Goal: Communication & Community: Answer question/provide support

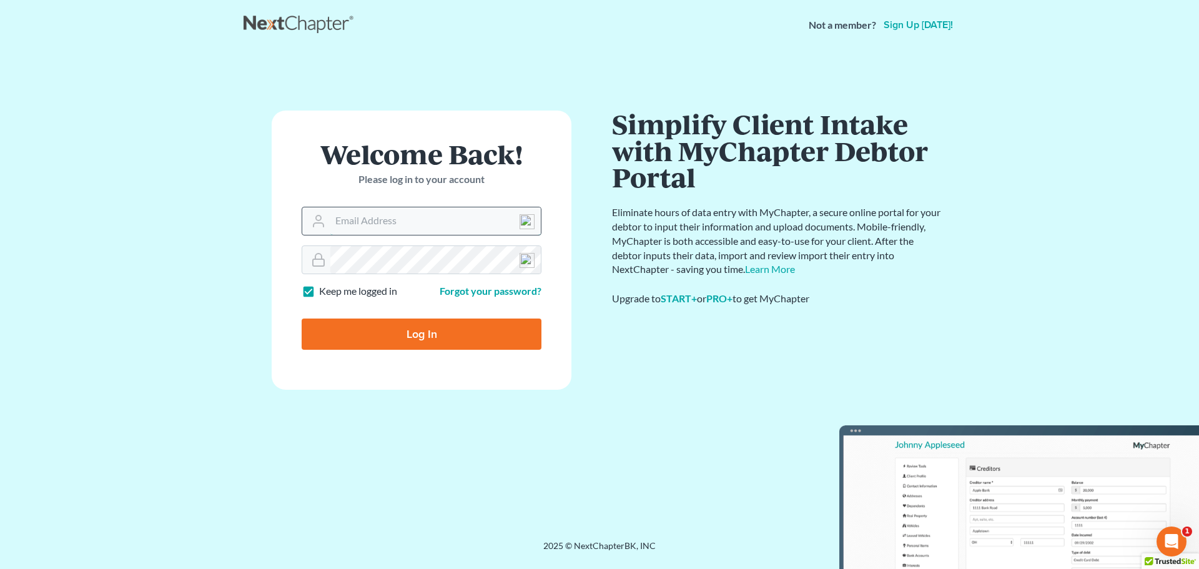
click at [382, 227] on input "Email Address" at bounding box center [435, 220] width 210 height 27
type input "[EMAIL_ADDRESS][DOMAIN_NAME]"
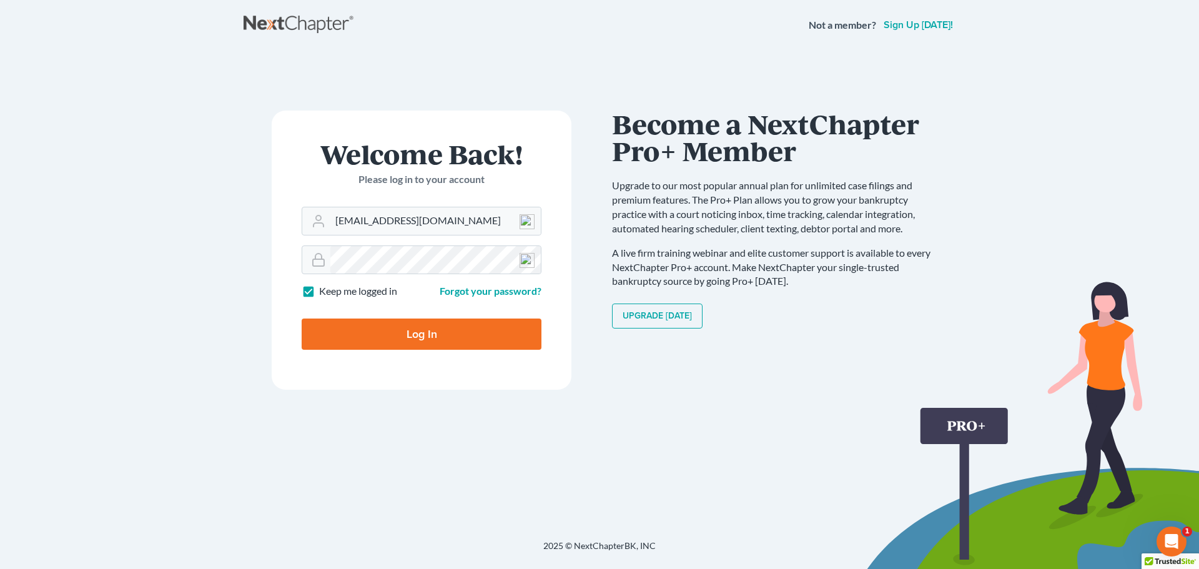
click at [413, 333] on input "Log In" at bounding box center [422, 333] width 240 height 31
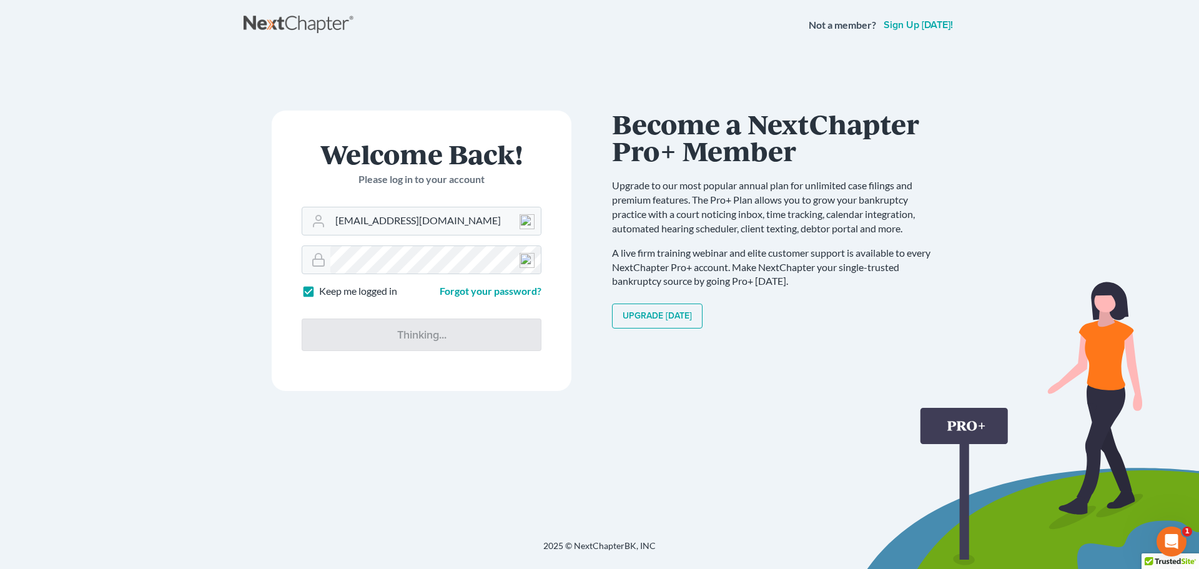
type input "Thinking..."
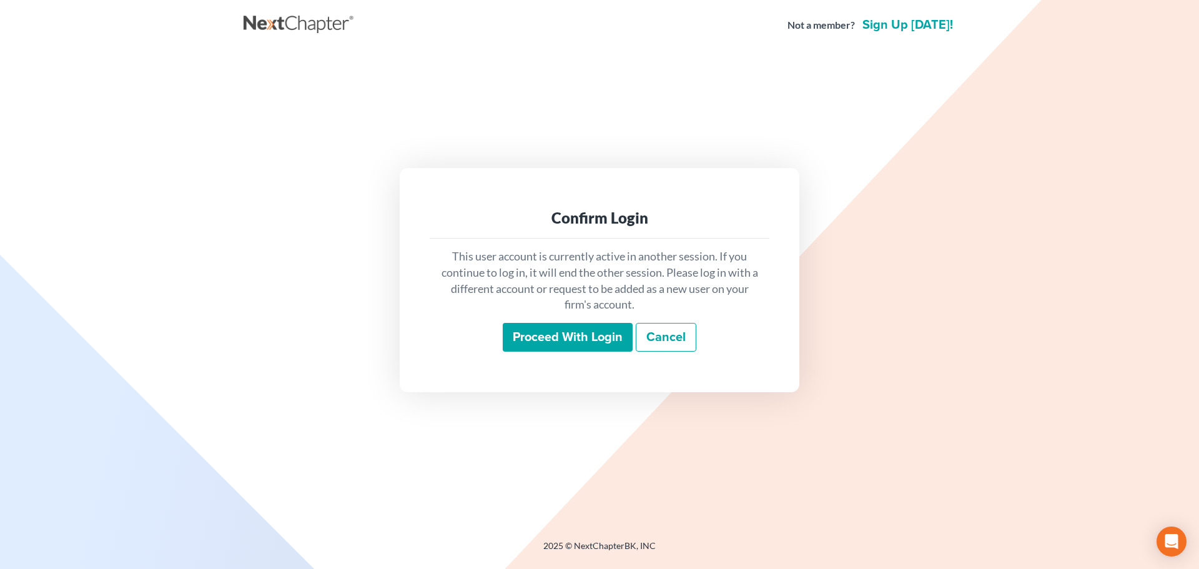
click at [537, 341] on input "Proceed with login" at bounding box center [568, 337] width 130 height 29
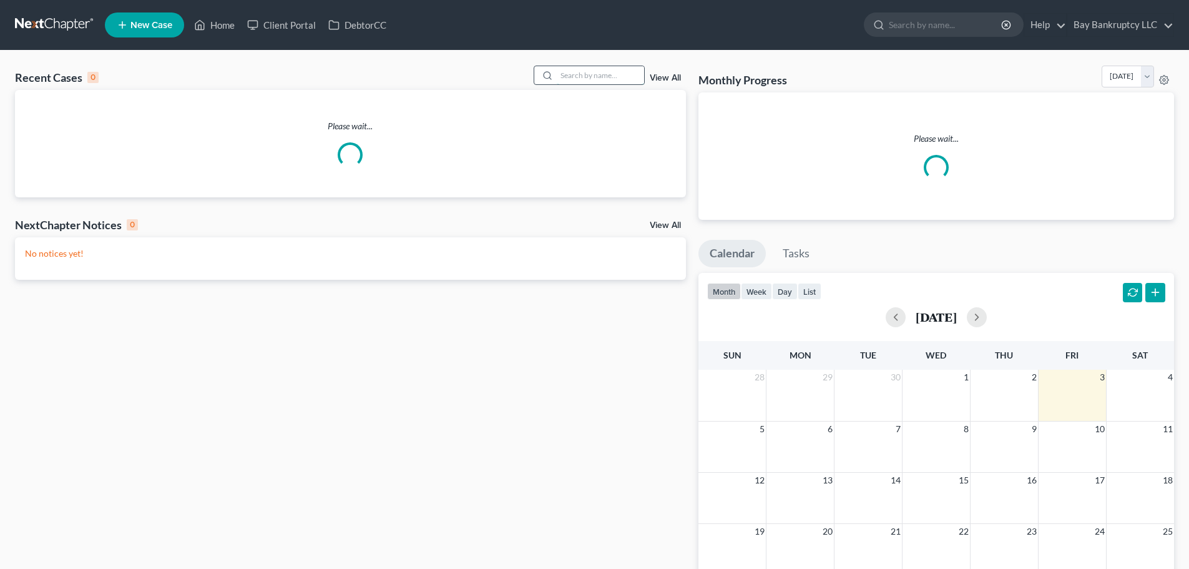
click at [573, 78] on input "search" at bounding box center [600, 75] width 87 height 18
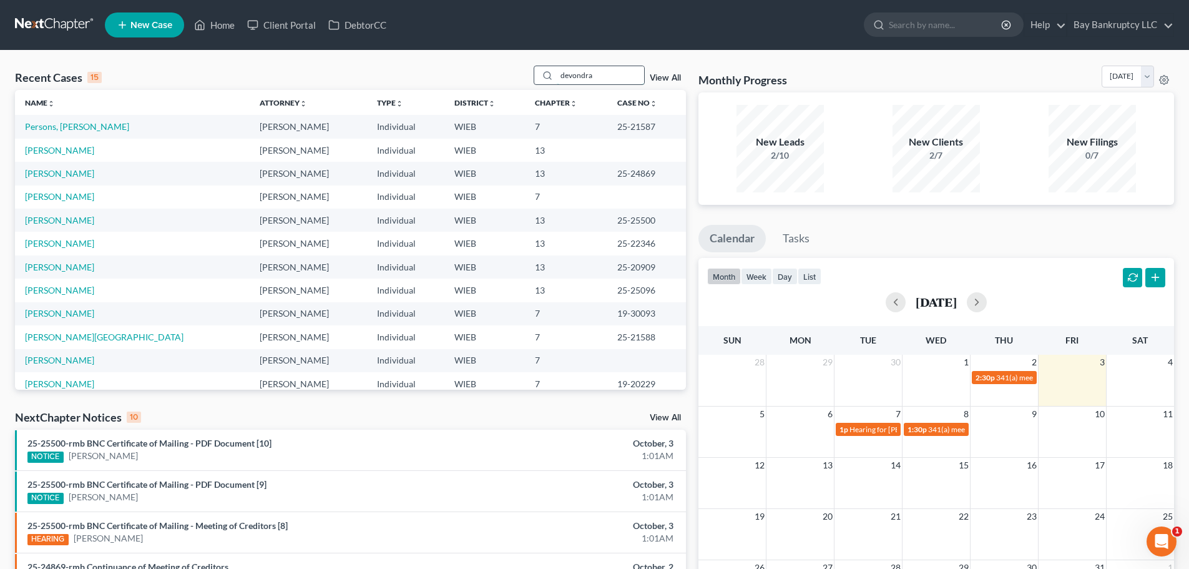
type input "devondra"
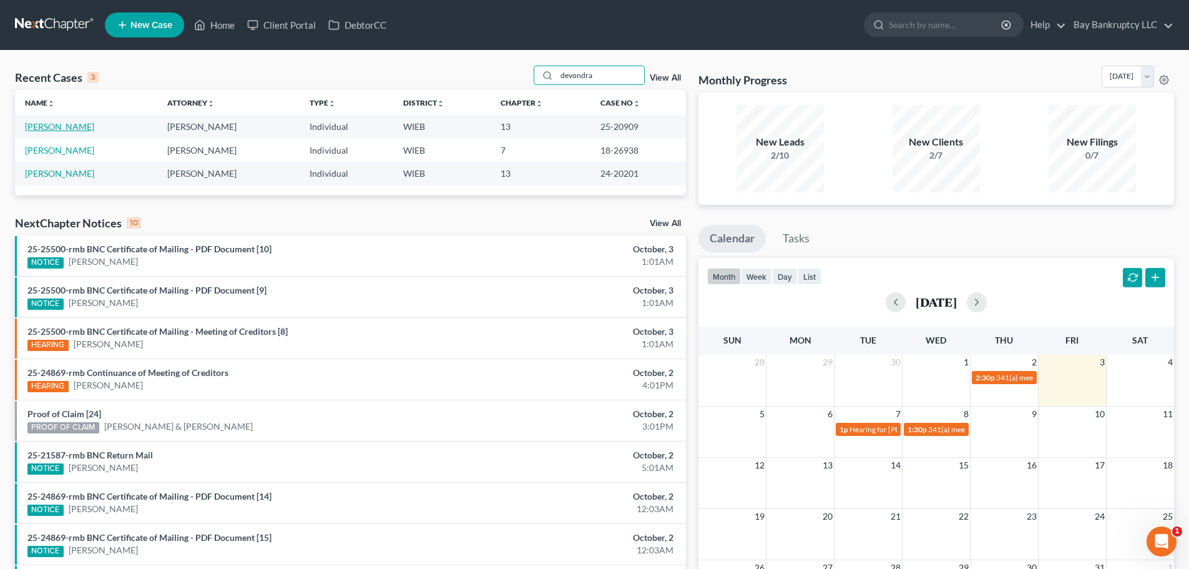
click at [76, 124] on link "Rodgers, Devondra" at bounding box center [59, 126] width 69 height 11
select select "2"
select select "1"
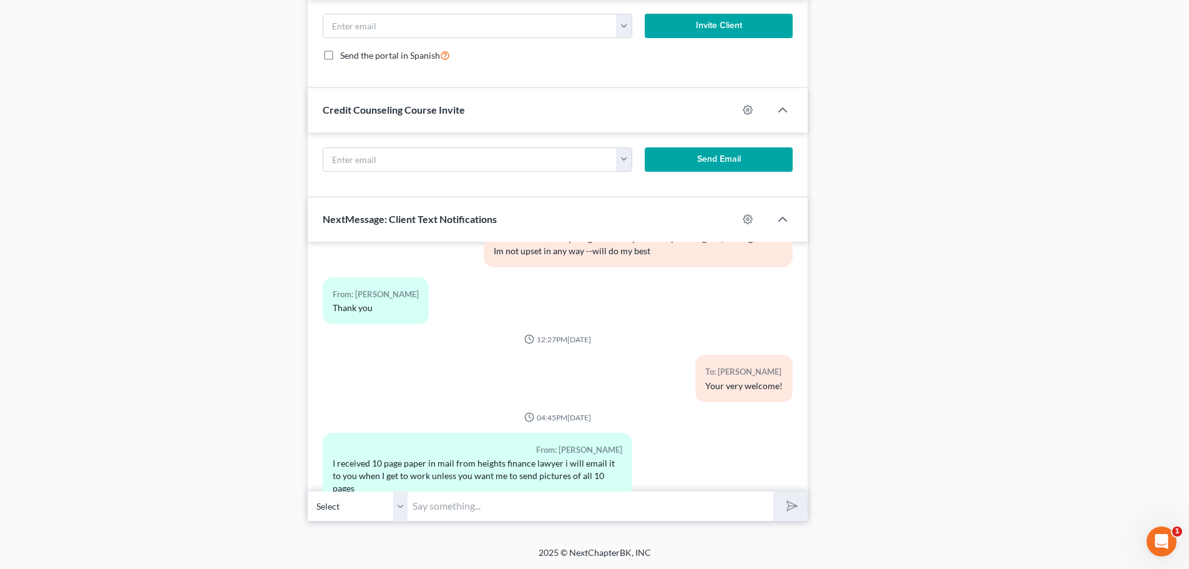
scroll to position [79134, 0]
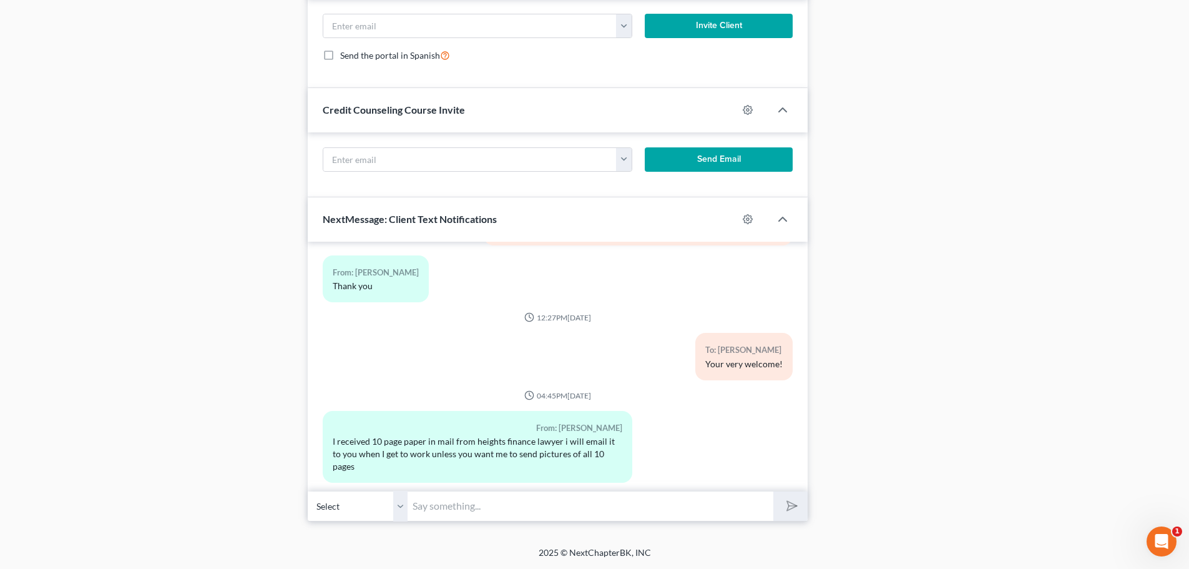
click at [429, 512] on input "text" at bounding box center [591, 506] width 366 height 31
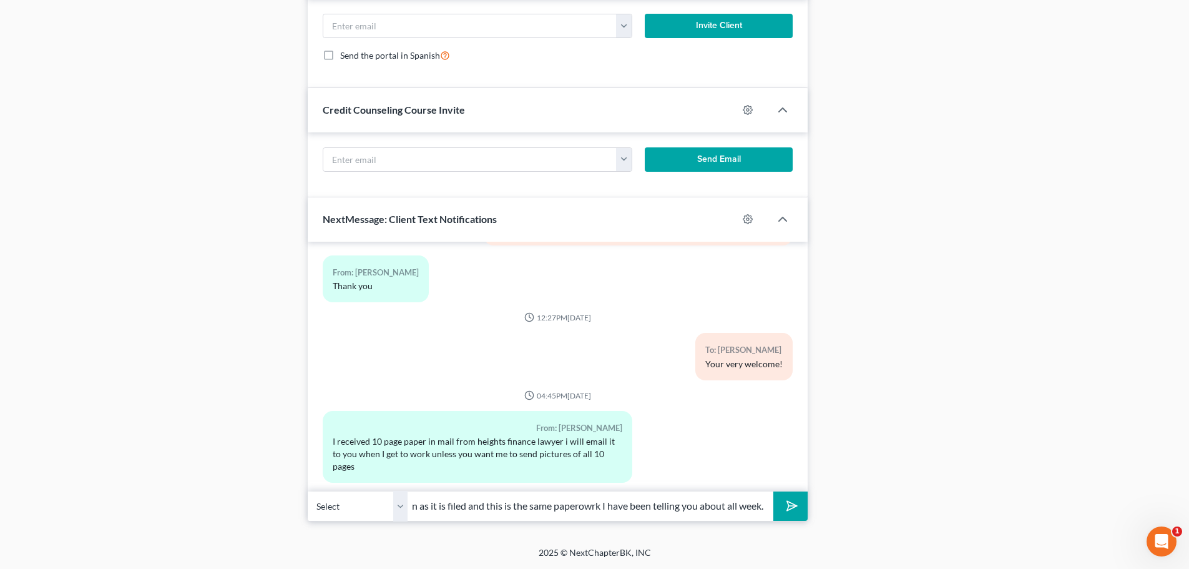
scroll to position [0, 107]
click at [584, 510] on input "I get everythning as soon as it is filed and this is the same paperwork I have …" at bounding box center [591, 506] width 366 height 31
click at [640, 496] on input "I get everything as soon as it is filed and this is the same paperwork I have b…" at bounding box center [591, 506] width 366 height 31
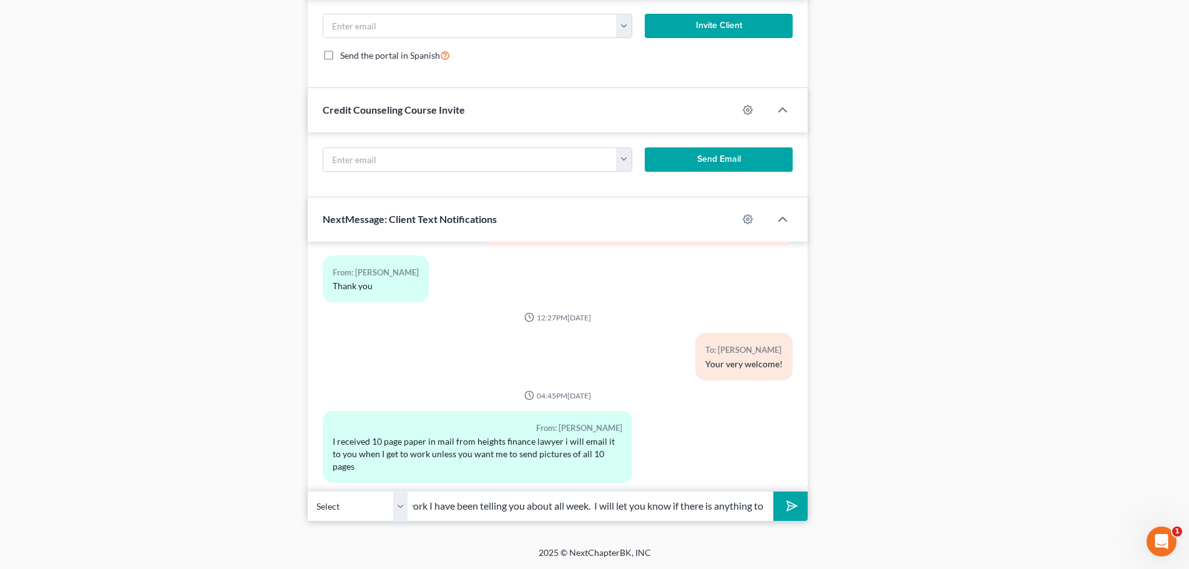
type input "I get everything as soon as it is filed and this is the same paperwork I have b…"
click at [792, 504] on icon "submit" at bounding box center [789, 505] width 17 height 17
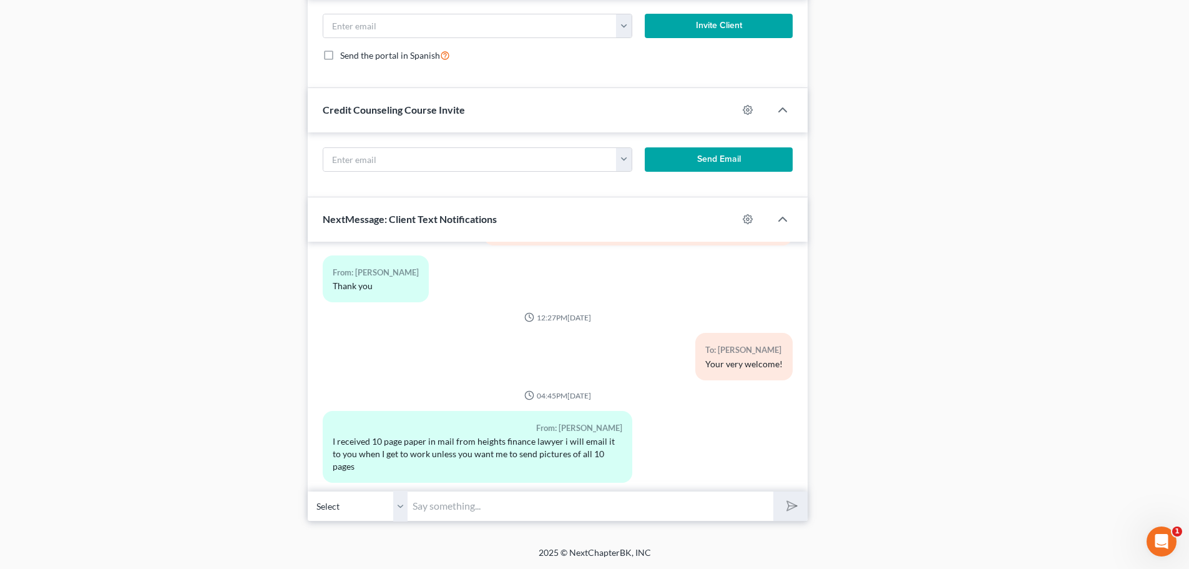
click at [481, 511] on input "text" at bounding box center [591, 506] width 366 height 31
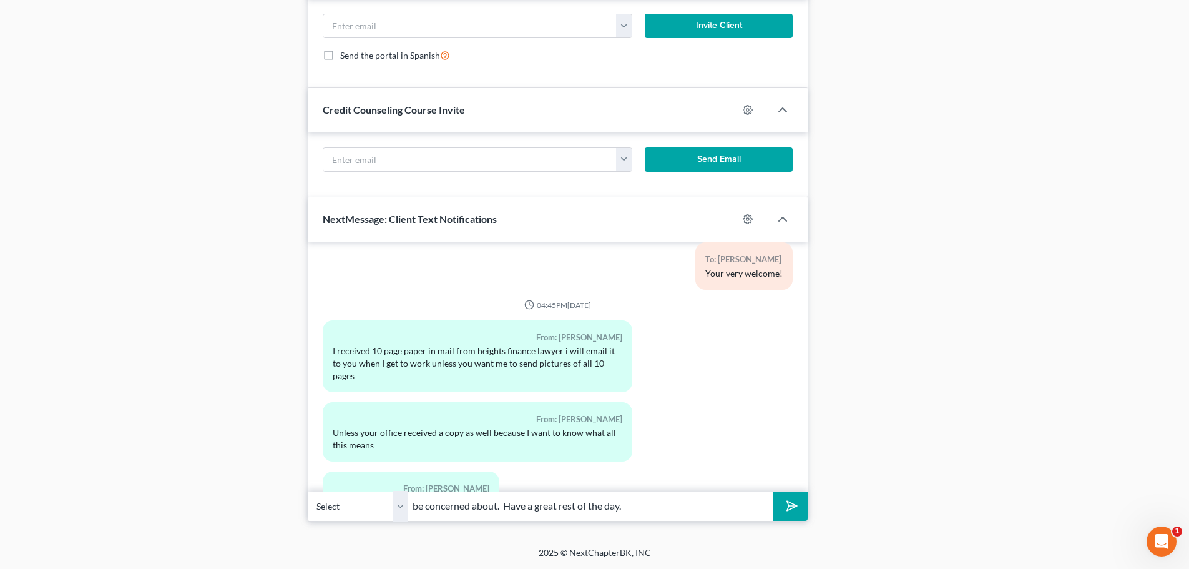
type input "be concerned about. Have a great rest of the day."
click at [795, 507] on polygon "submit" at bounding box center [789, 505] width 15 height 15
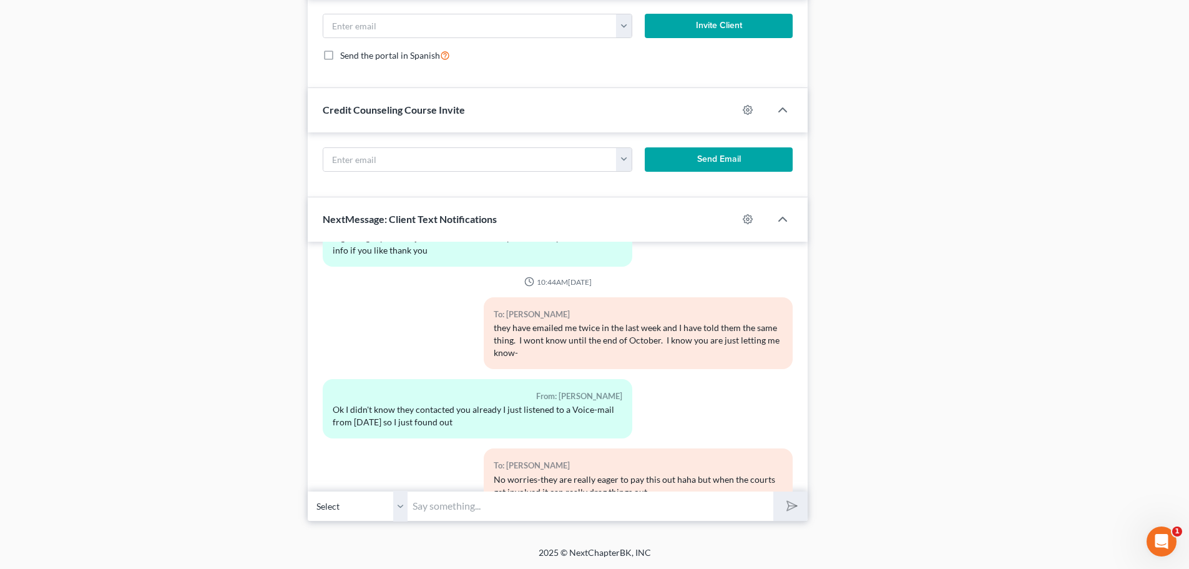
scroll to position [79339, 0]
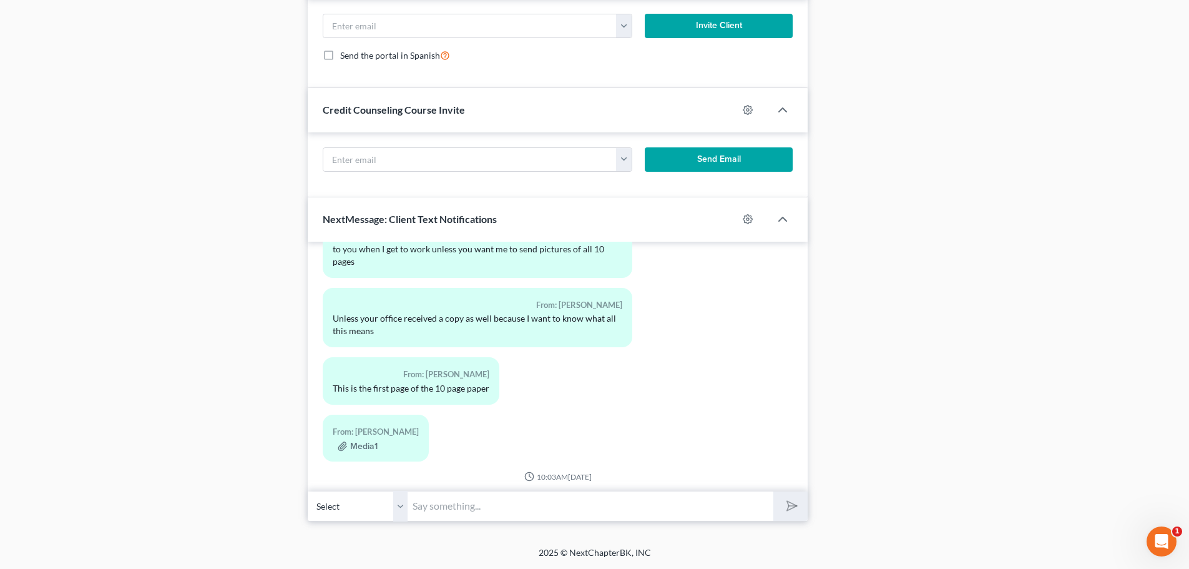
click at [434, 502] on input "text" at bounding box center [591, 506] width 366 height 31
type input "your welcome!"
click at [788, 502] on polygon "submit" at bounding box center [789, 505] width 15 height 15
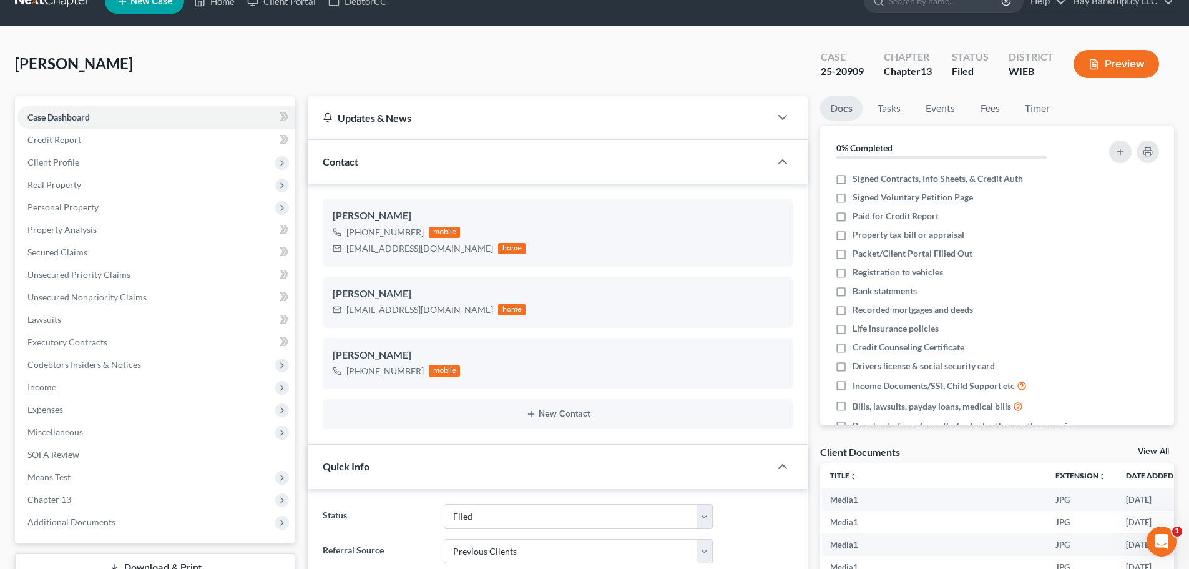
scroll to position [0, 0]
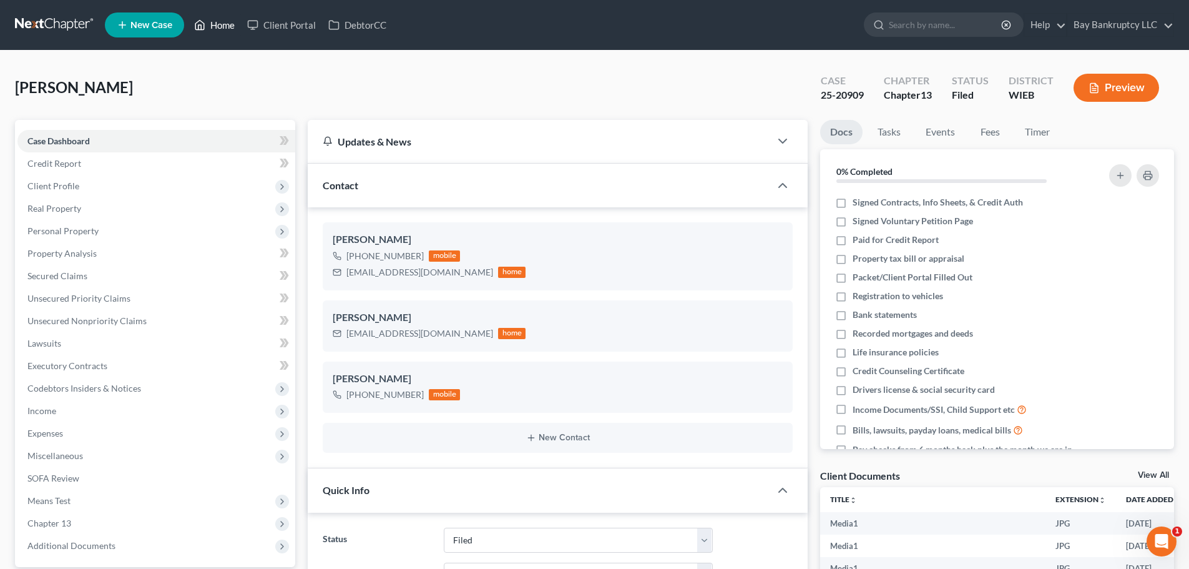
click at [221, 29] on link "Home" at bounding box center [214, 25] width 53 height 22
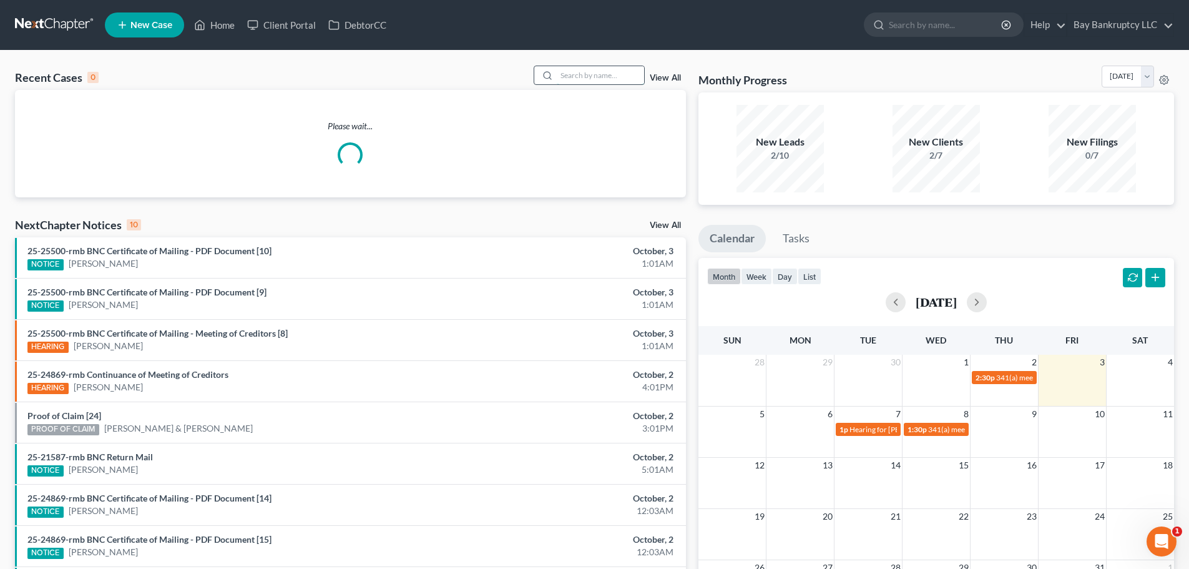
click at [602, 83] on input "search" at bounding box center [600, 75] width 87 height 18
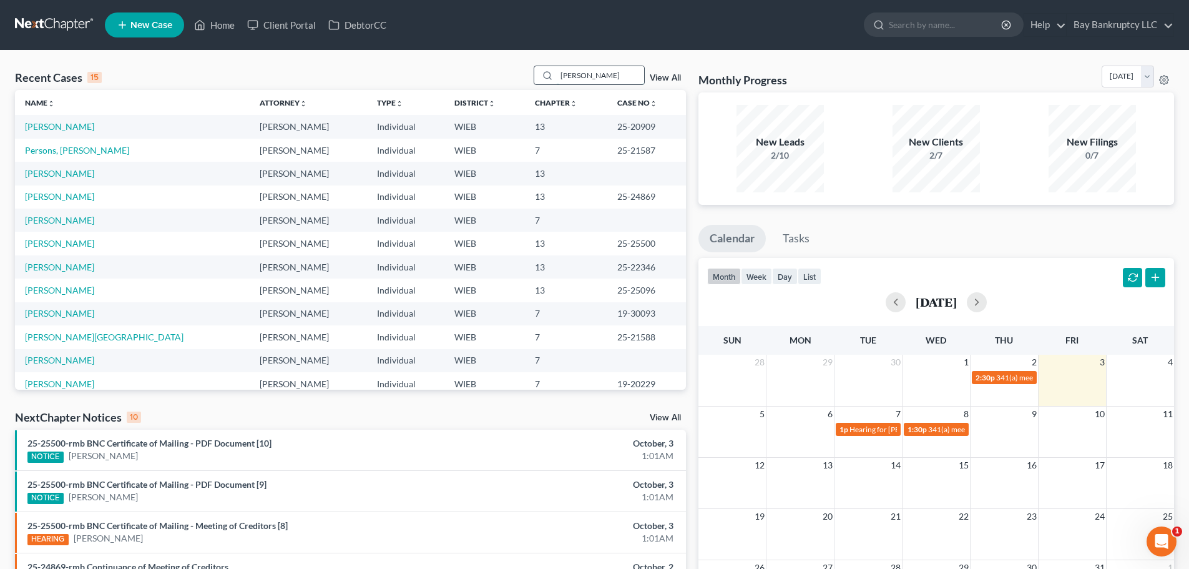
type input "Tanisha"
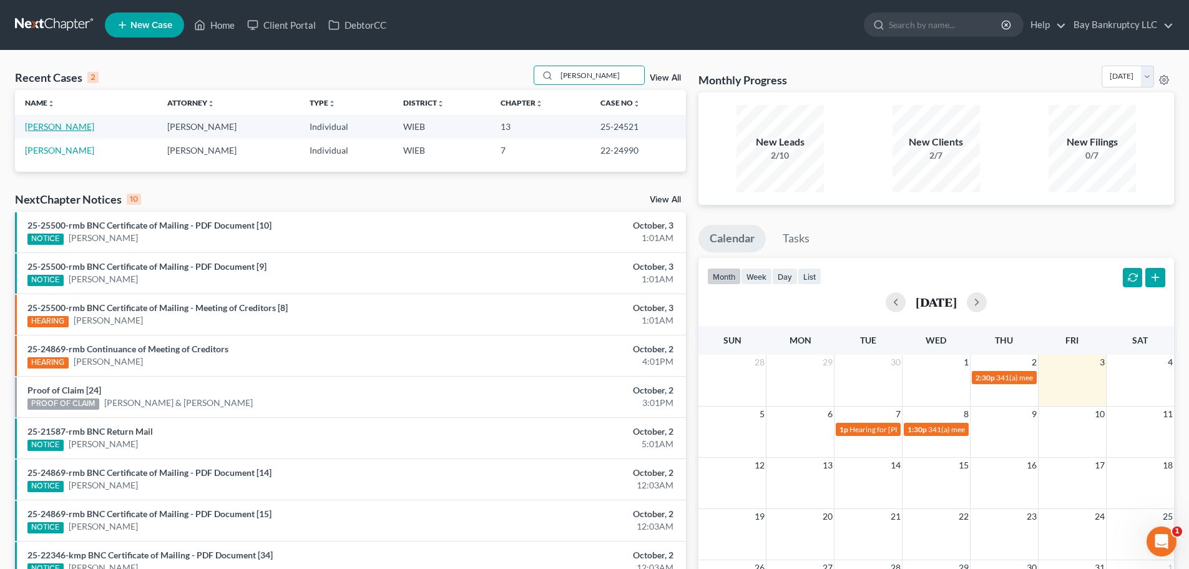
click at [83, 127] on link "Caldwell, Tanisha" at bounding box center [59, 126] width 69 height 11
select select "2"
select select "1"
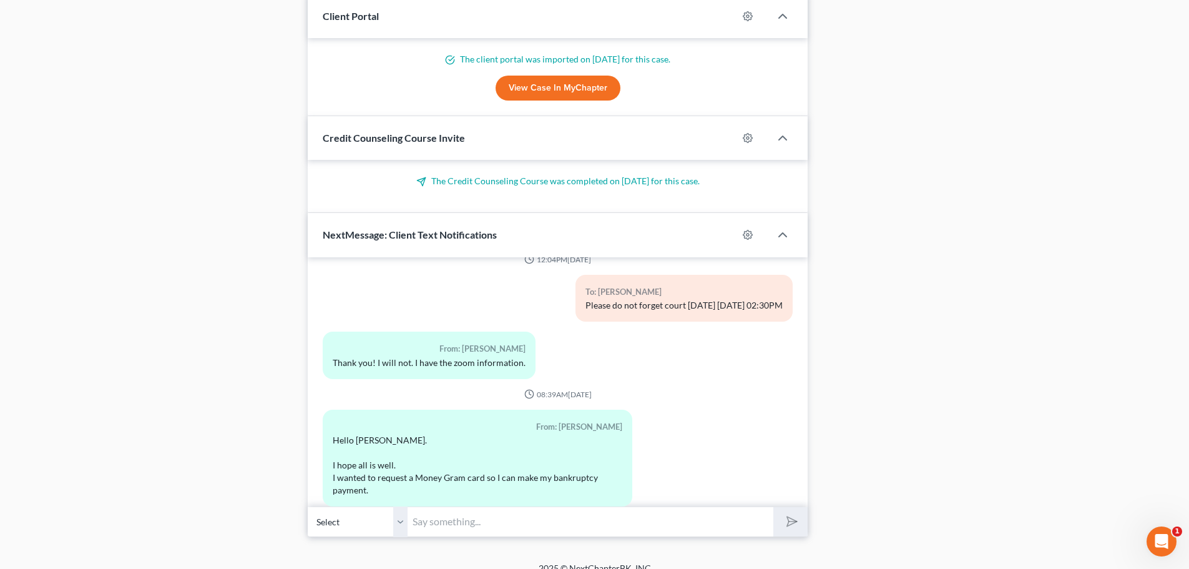
scroll to position [1097, 0]
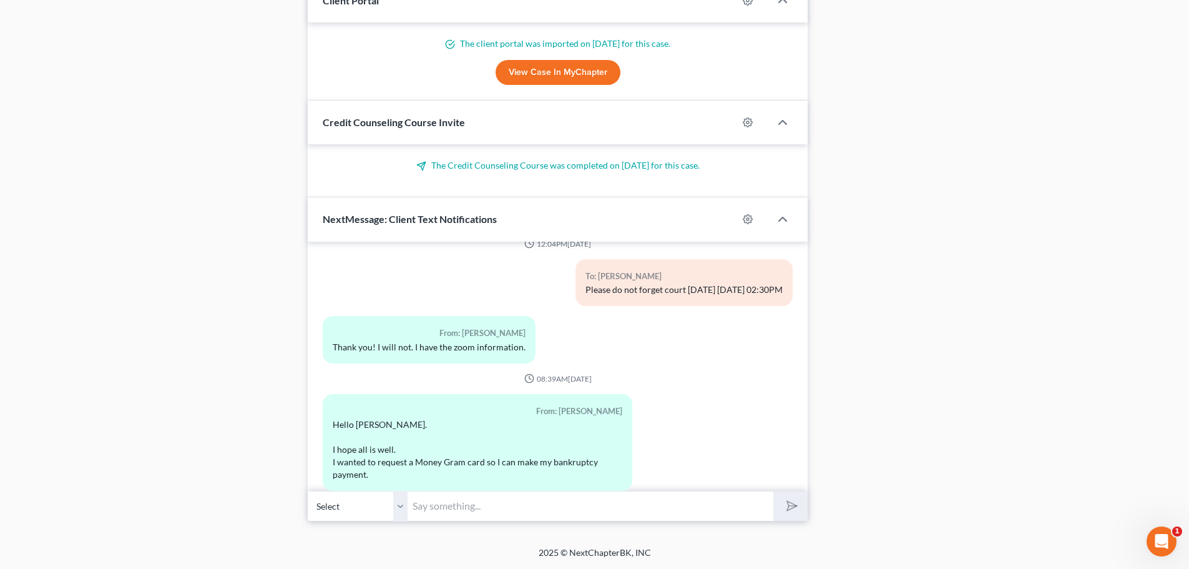
click at [451, 513] on input "text" at bounding box center [591, 506] width 366 height 31
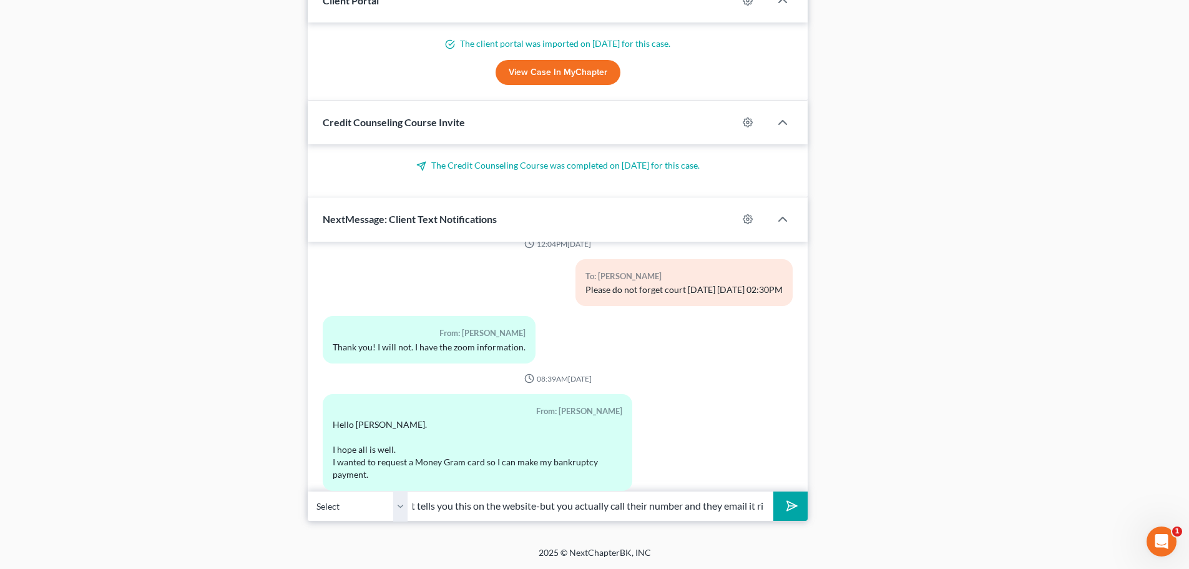
click at [679, 507] on input "Hi Tanisha, I know it tells you this on the website-but you actually call their…" at bounding box center [591, 506] width 366 height 31
type input "Hi Tanisha, I know it tells you this on the website-but you actually call their…"
click at [796, 499] on icon "submit" at bounding box center [789, 505] width 12 height 12
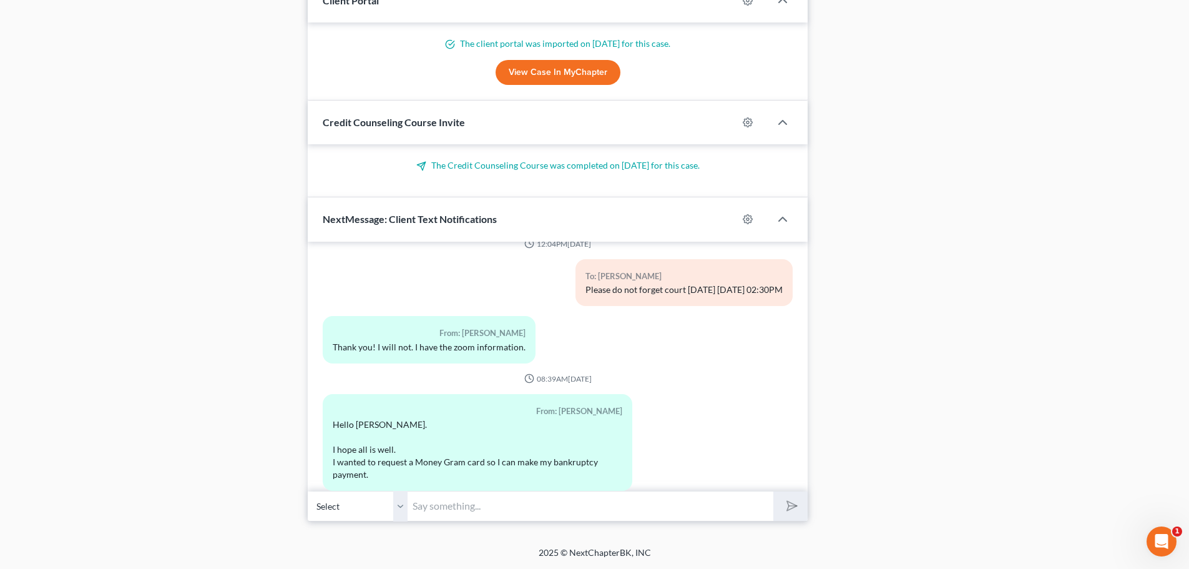
scroll to position [11317, 0]
